Goal: Transaction & Acquisition: Purchase product/service

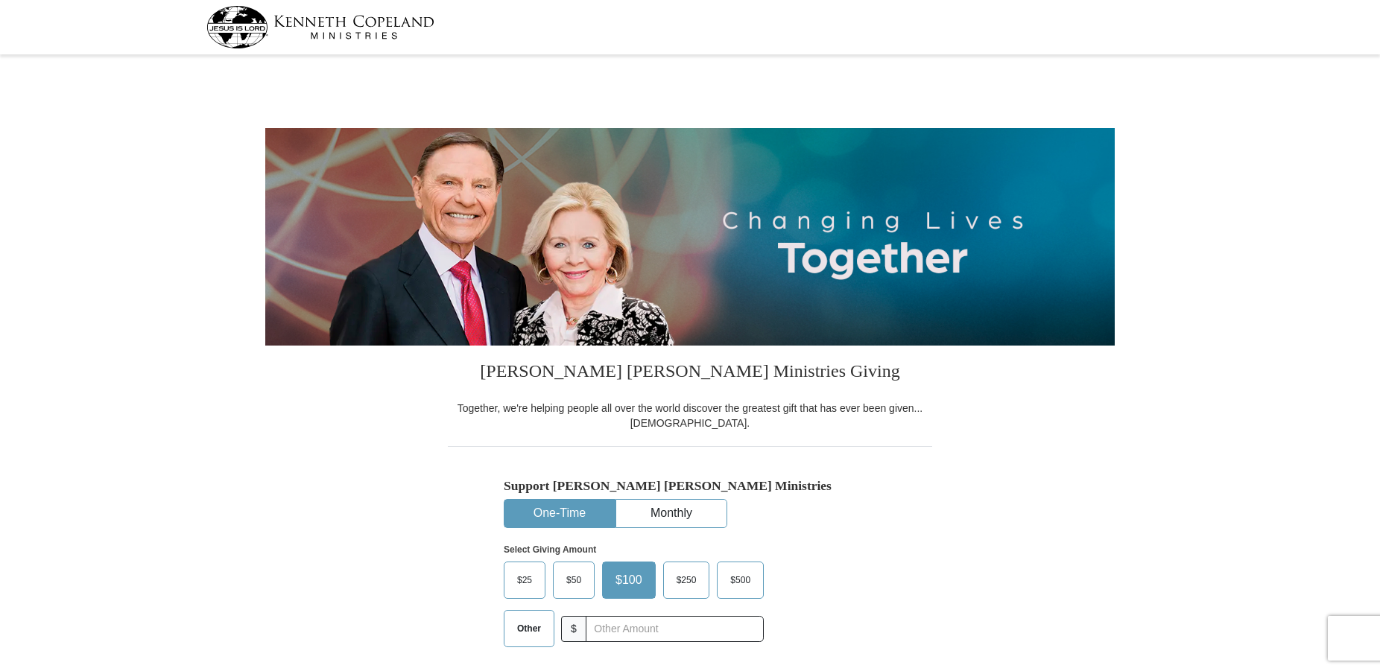
select select "AZ"
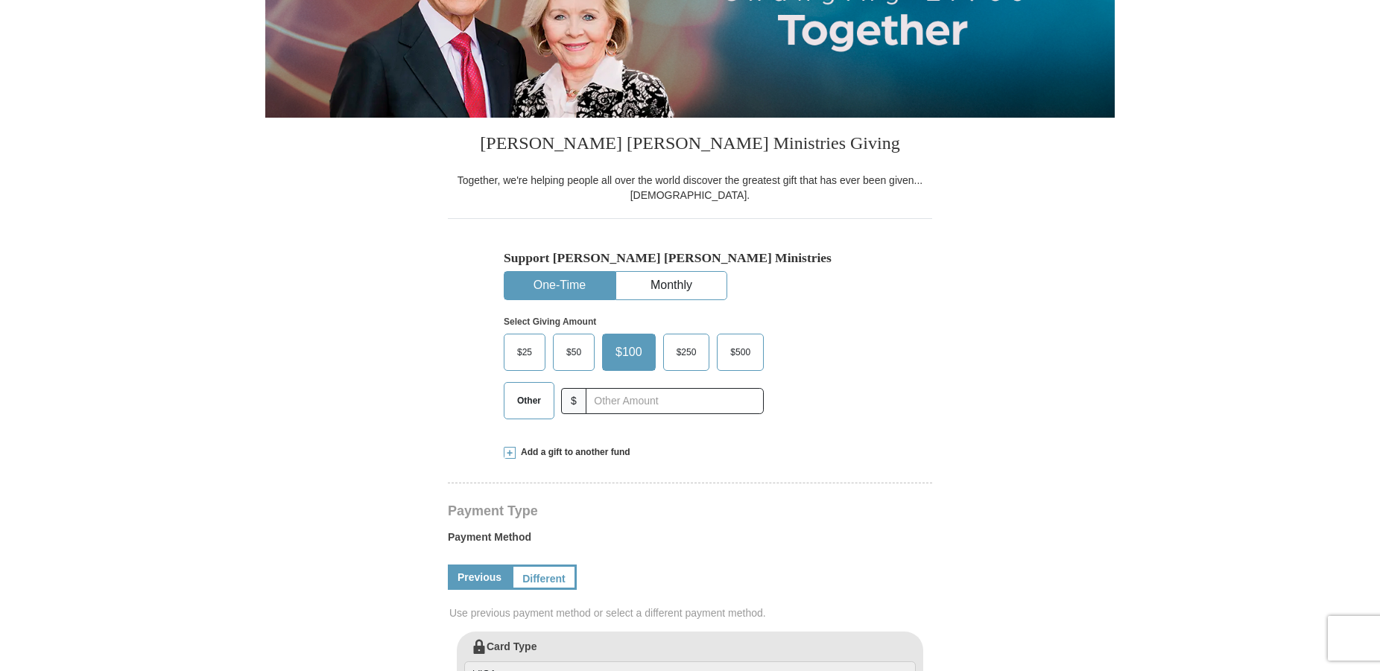
click at [536, 395] on span "Other" at bounding box center [529, 401] width 39 height 22
click at [0, 0] on input "Other" at bounding box center [0, 0] width 0 height 0
click at [616, 402] on input "text" at bounding box center [674, 401] width 165 height 26
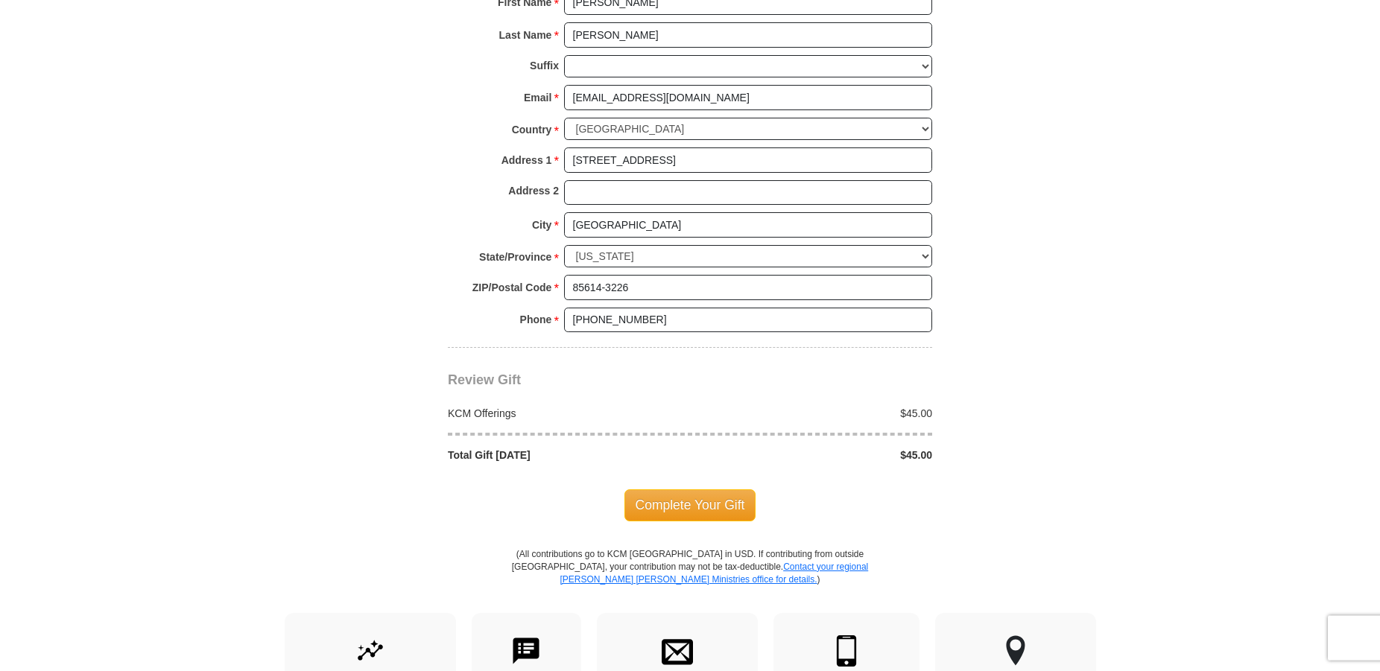
scroll to position [1064, 0]
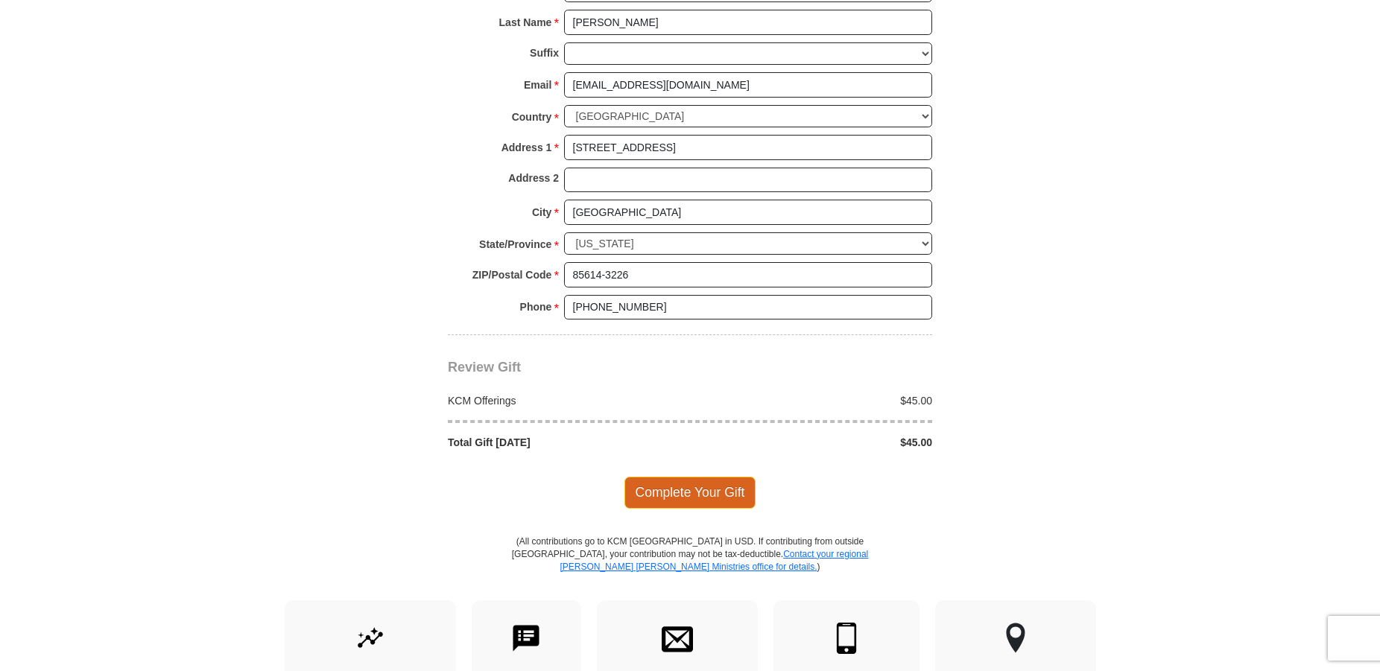
type input "45.00"
click at [706, 488] on span "Complete Your Gift" at bounding box center [690, 492] width 132 height 31
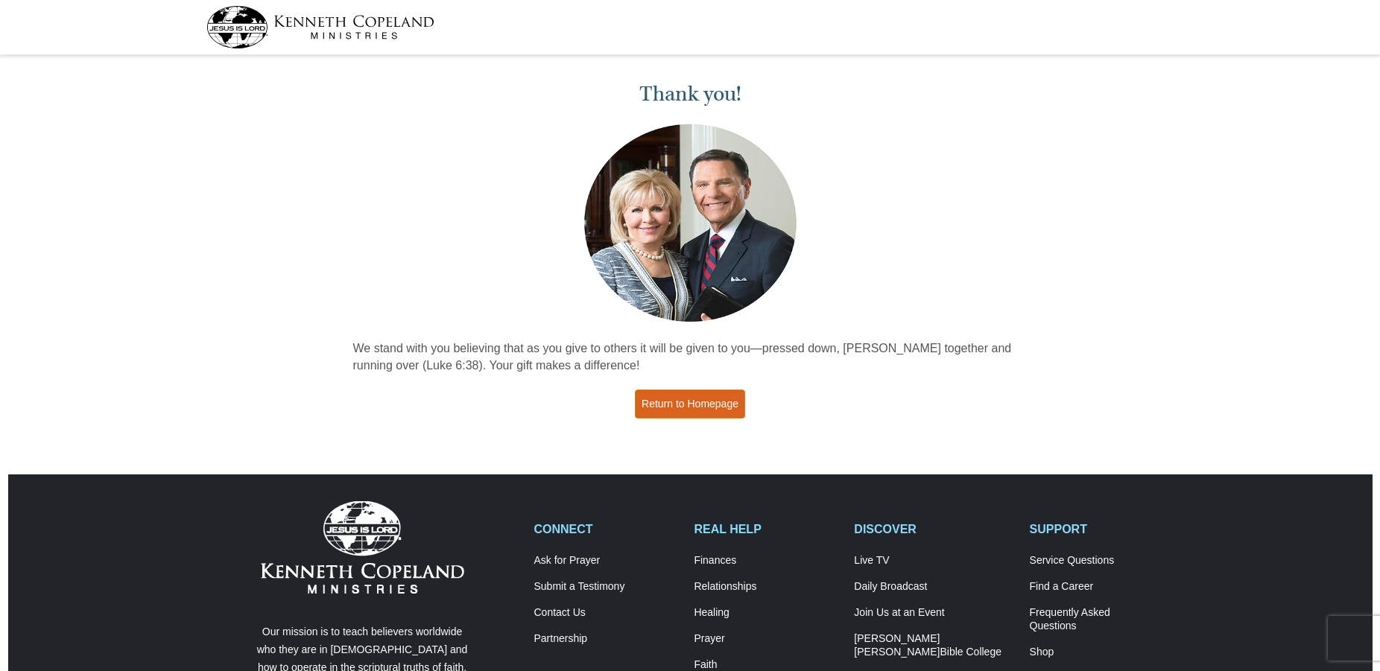
click at [714, 411] on link "Return to Homepage" at bounding box center [690, 404] width 110 height 29
